Goal: Task Accomplishment & Management: Complete application form

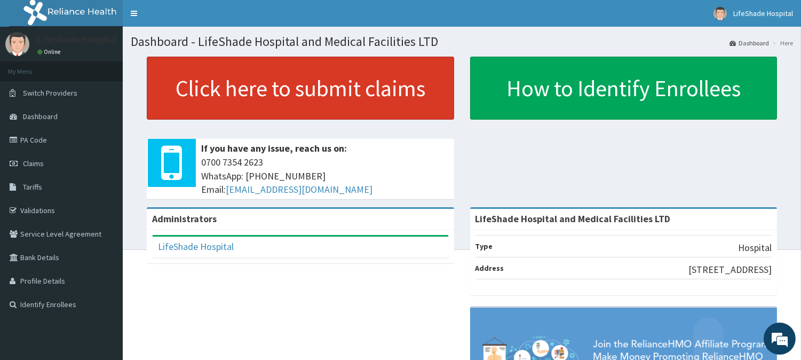
click at [290, 74] on link "Click here to submit claims" at bounding box center [300, 88] width 307 height 63
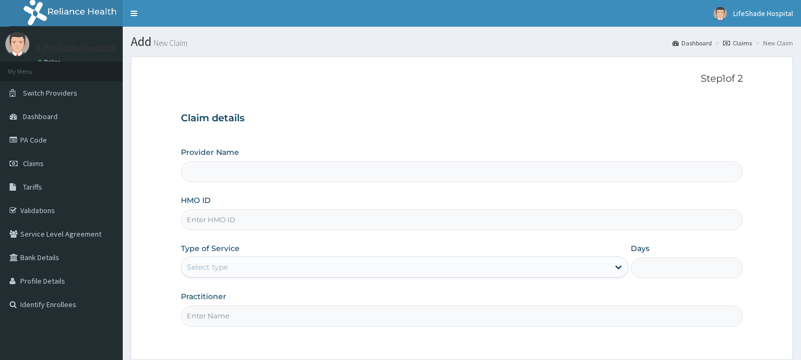
type input "LifeShade Hospital and Medical Facilities LTD"
click at [202, 230] on div "Provider Name LifeShade Hospital and Medical Facilities LTD HMO ID Type of Serv…" at bounding box center [462, 236] width 562 height 179
click at [209, 219] on input "HMO ID" at bounding box center [462, 219] width 562 height 21
paste input "WGC/10013/C"
type input "WGC/10013/C"
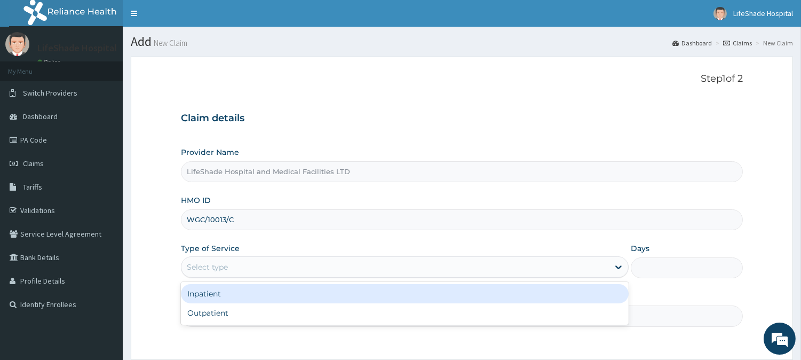
click at [290, 263] on div "Select type" at bounding box center [394, 266] width 427 height 17
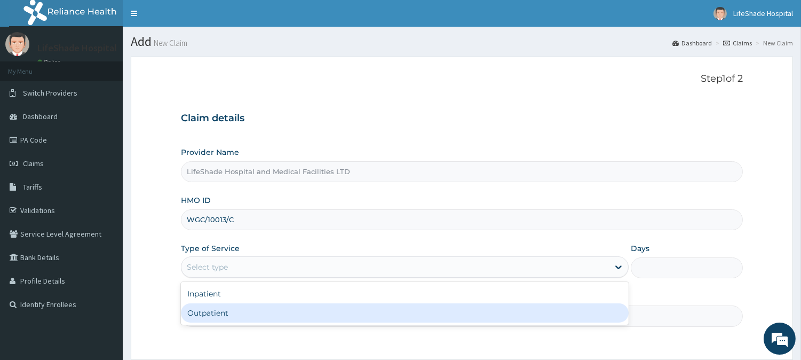
click at [246, 311] on div "Outpatient" at bounding box center [405, 312] width 448 height 19
type input "1"
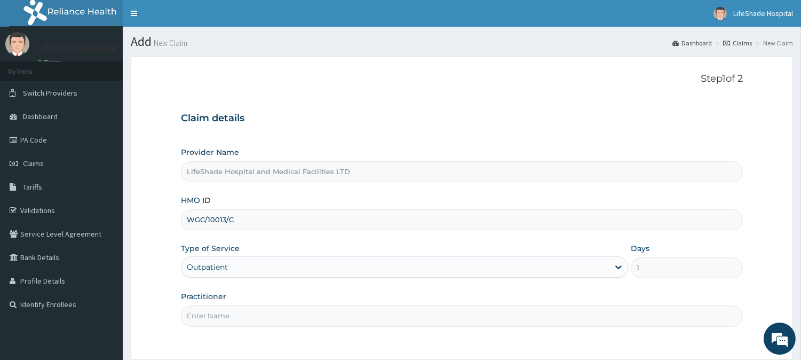
click at [216, 318] on input "Practitioner" at bounding box center [462, 315] width 562 height 21
type input "[PERSON_NAME]"
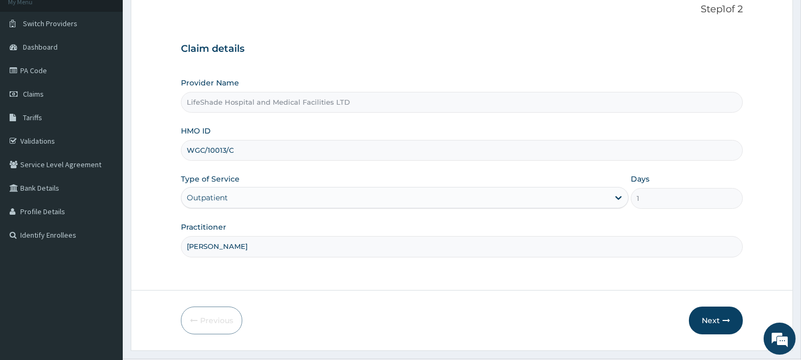
scroll to position [95, 0]
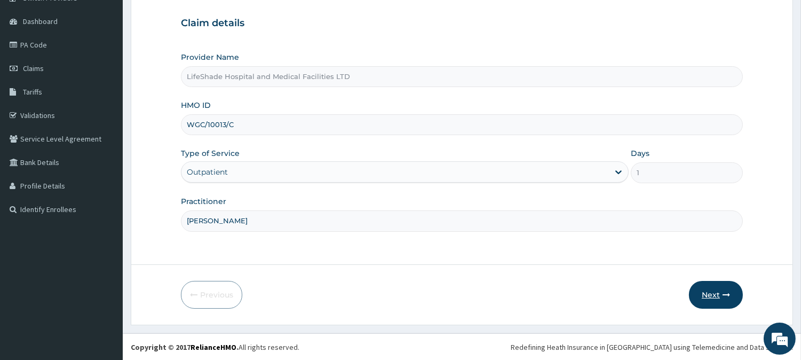
click at [711, 290] on button "Next" at bounding box center [716, 295] width 54 height 28
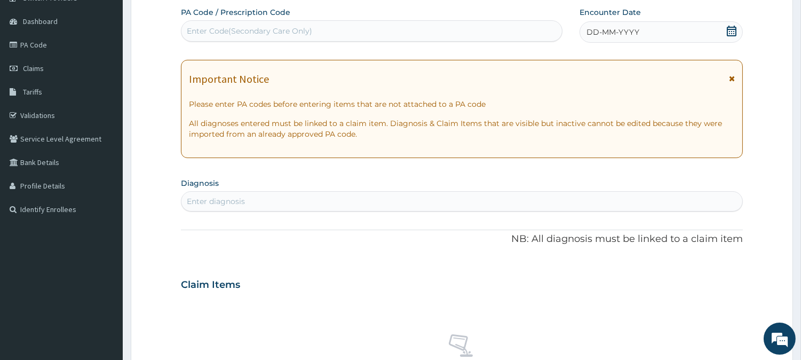
click at [248, 29] on div "Enter Code(Secondary Care Only)" at bounding box center [249, 31] width 125 height 11
paste input "PA/7990E9"
type input "PA/7990E9"
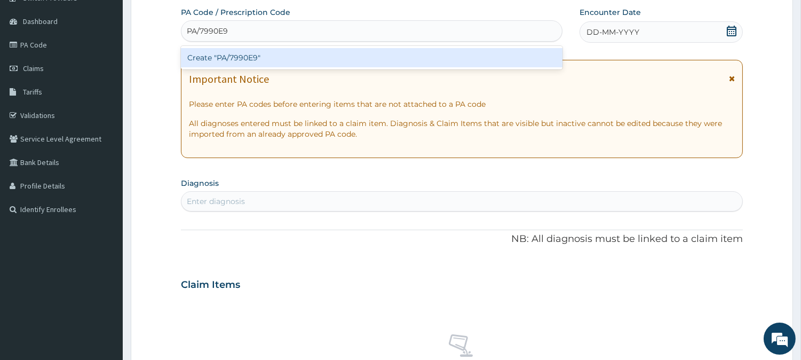
click at [246, 65] on div "Create "PA/7990E9"" at bounding box center [371, 57] width 381 height 19
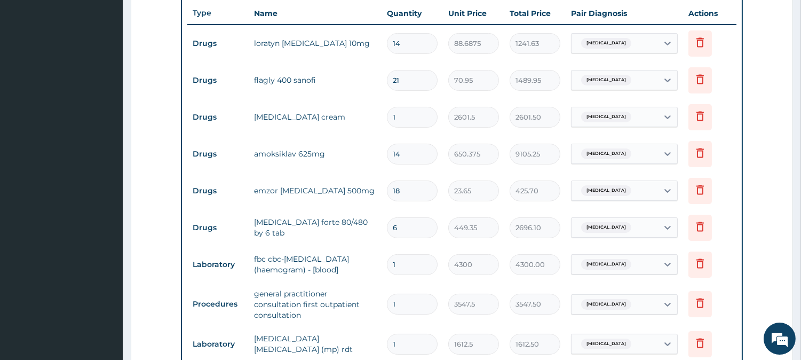
scroll to position [691, 0]
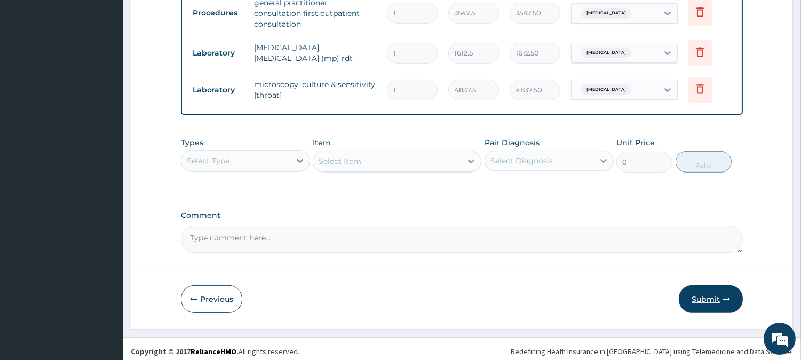
click at [698, 287] on button "Submit" at bounding box center [711, 299] width 64 height 28
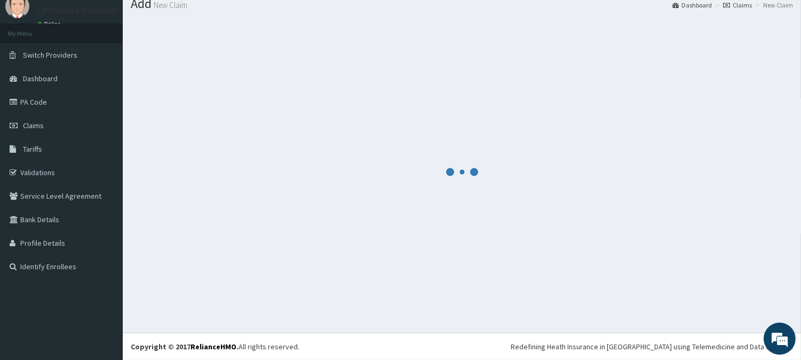
scroll to position [38, 0]
